Goal: Task Accomplishment & Management: Complete application form

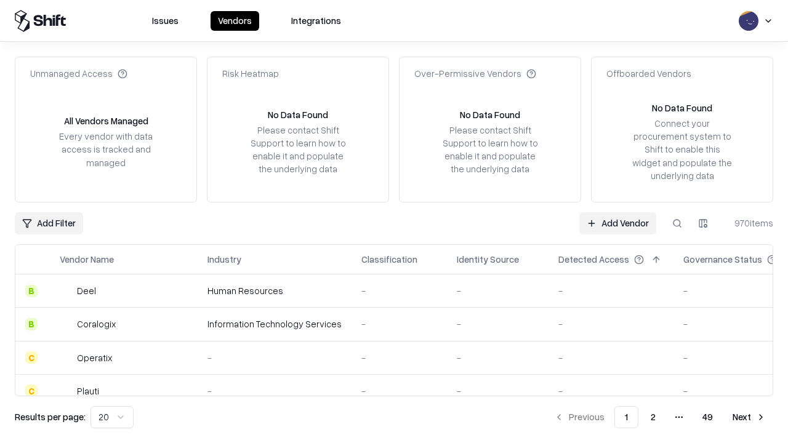
click at [617, 223] on link "Add Vendor" at bounding box center [617, 223] width 77 height 22
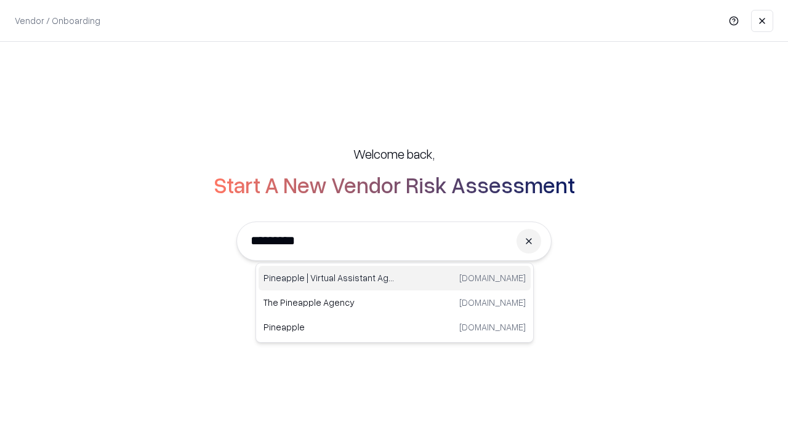
click at [394, 278] on div "Pineapple | Virtual Assistant Agency [DOMAIN_NAME]" at bounding box center [394, 278] width 272 height 25
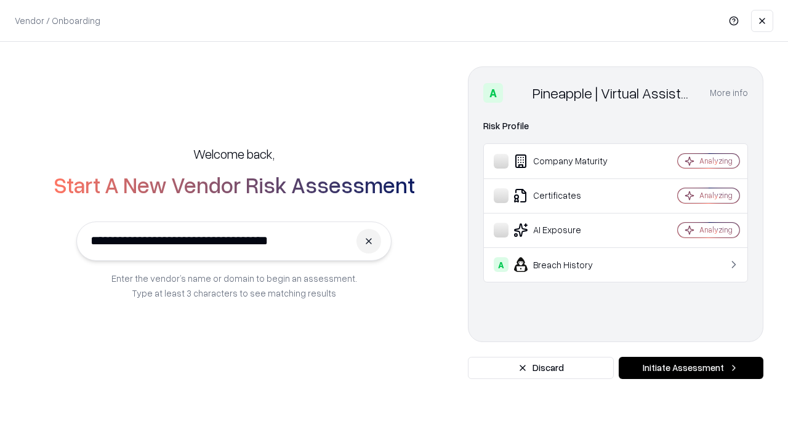
type input "**********"
click at [690, 368] on button "Initiate Assessment" at bounding box center [690, 368] width 145 height 22
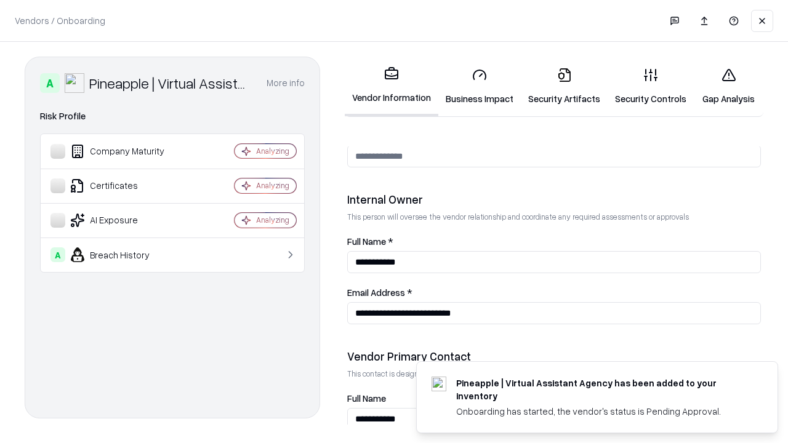
scroll to position [637, 0]
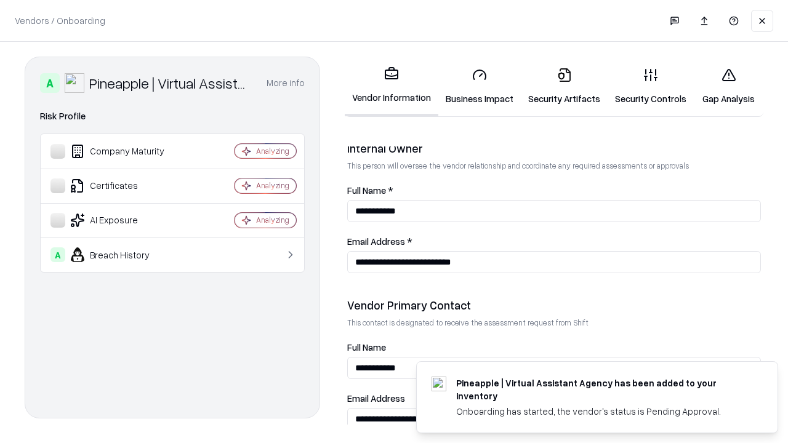
click at [564, 86] on link "Security Artifacts" at bounding box center [564, 86] width 87 height 57
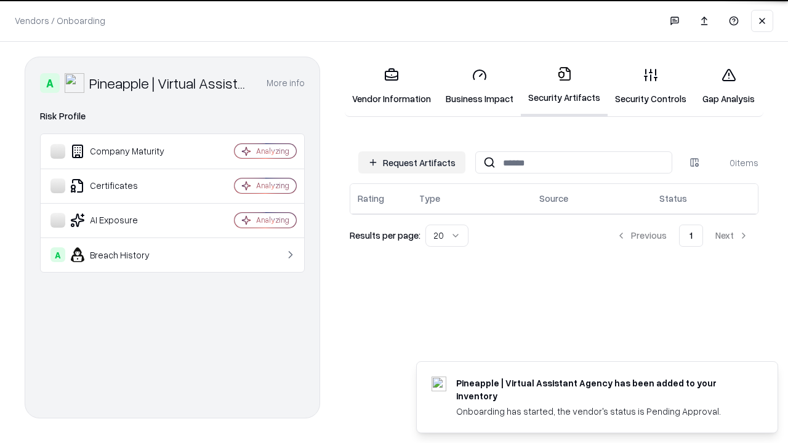
click at [412, 162] on button "Request Artifacts" at bounding box center [411, 162] width 107 height 22
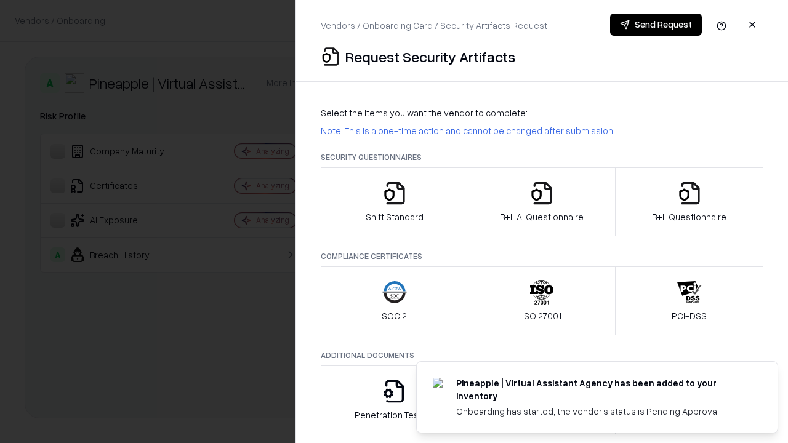
click at [689, 202] on icon "button" at bounding box center [689, 193] width 25 height 25
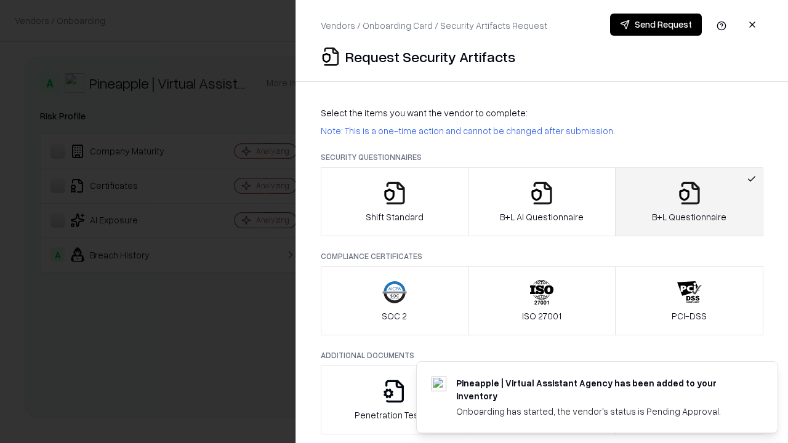
click at [541, 202] on icon "button" at bounding box center [541, 193] width 25 height 25
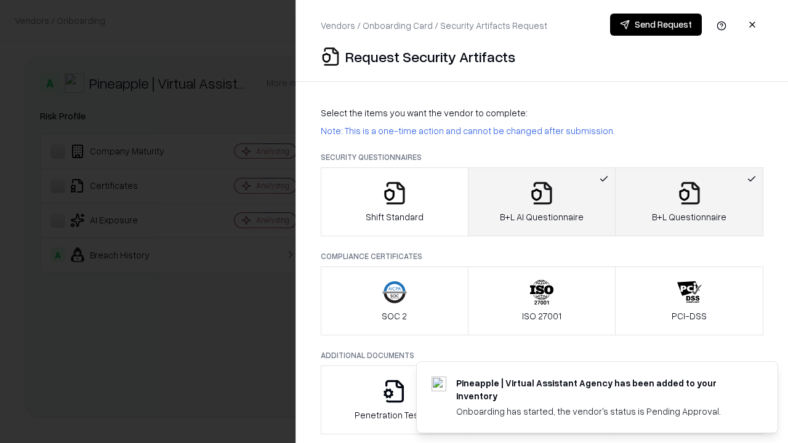
click at [655, 25] on button "Send Request" at bounding box center [656, 25] width 92 height 22
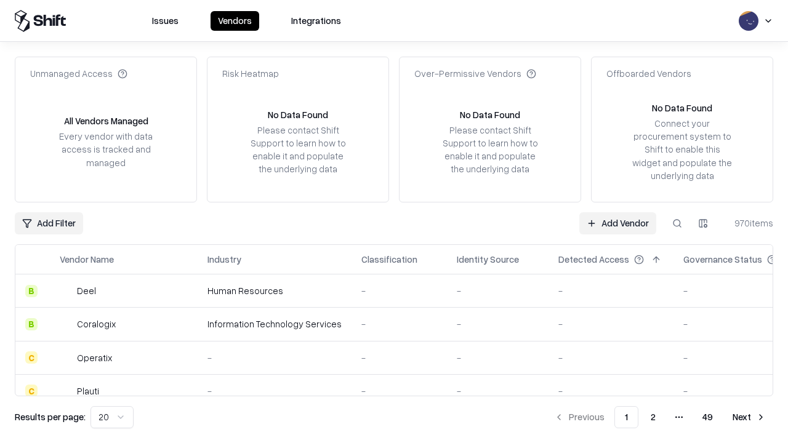
click at [617, 223] on link "Add Vendor" at bounding box center [617, 223] width 77 height 22
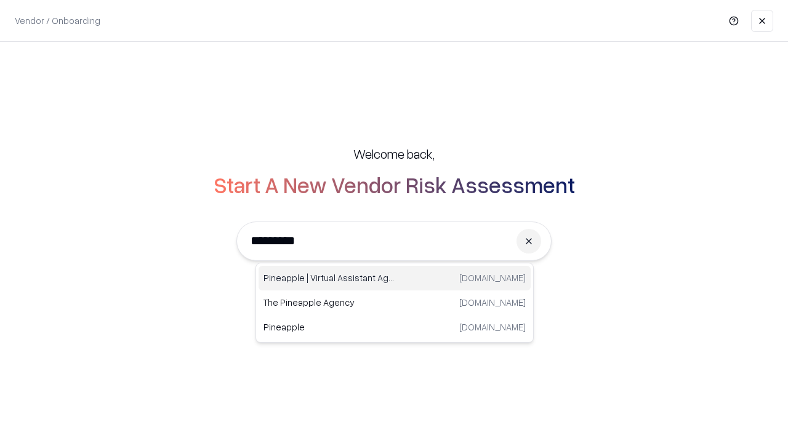
click at [394, 278] on div "Pineapple | Virtual Assistant Agency [DOMAIN_NAME]" at bounding box center [394, 278] width 272 height 25
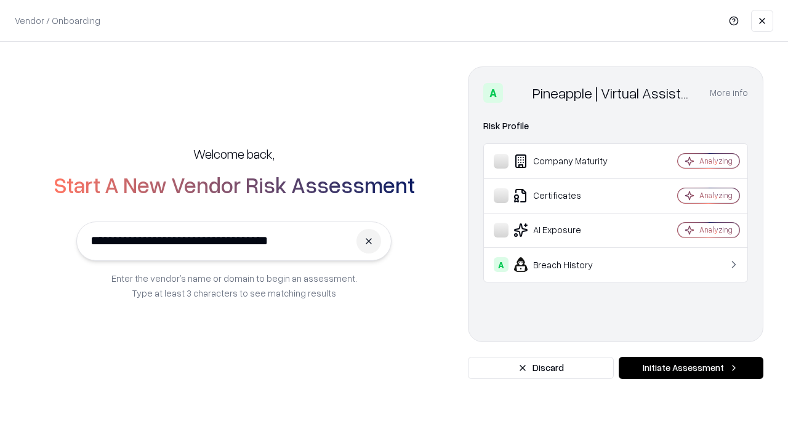
type input "**********"
click at [690, 368] on button "Initiate Assessment" at bounding box center [690, 368] width 145 height 22
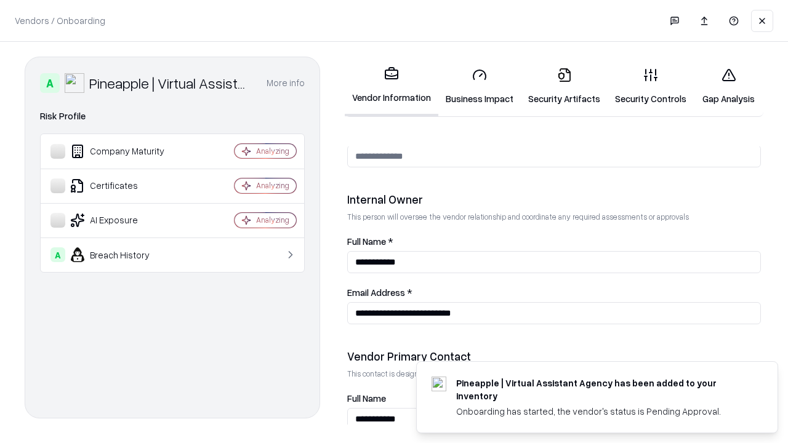
scroll to position [637, 0]
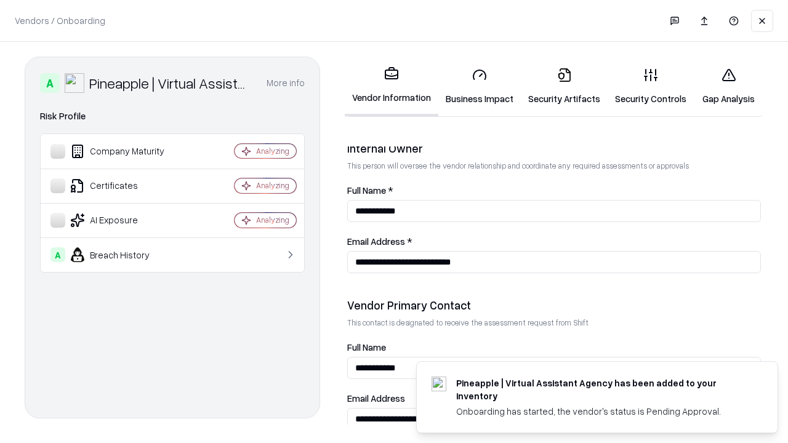
click at [728, 86] on link "Gap Analysis" at bounding box center [728, 86] width 70 height 57
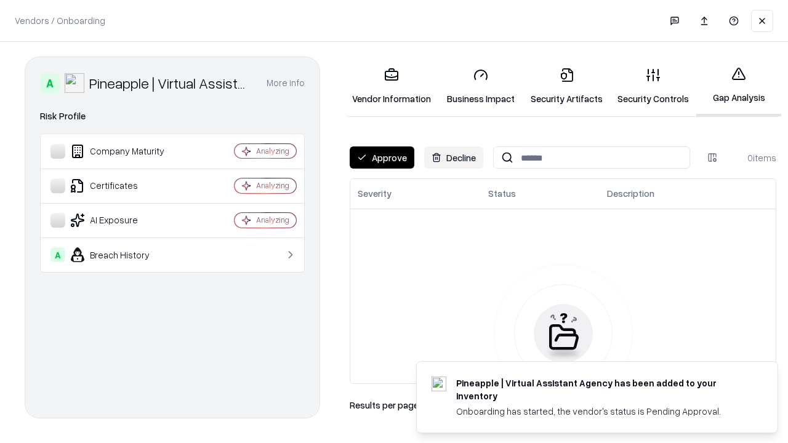
click at [381, 158] on button "Approve" at bounding box center [381, 157] width 65 height 22
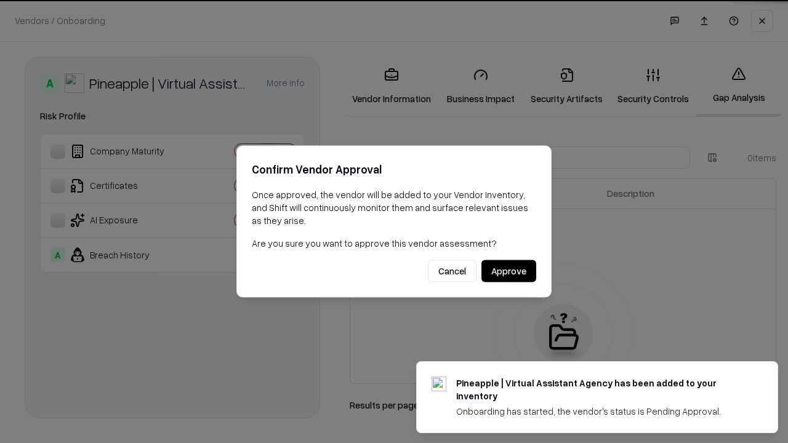
click at [508, 271] on button "Approve" at bounding box center [508, 271] width 55 height 22
